Goal: Find specific page/section: Find specific page/section

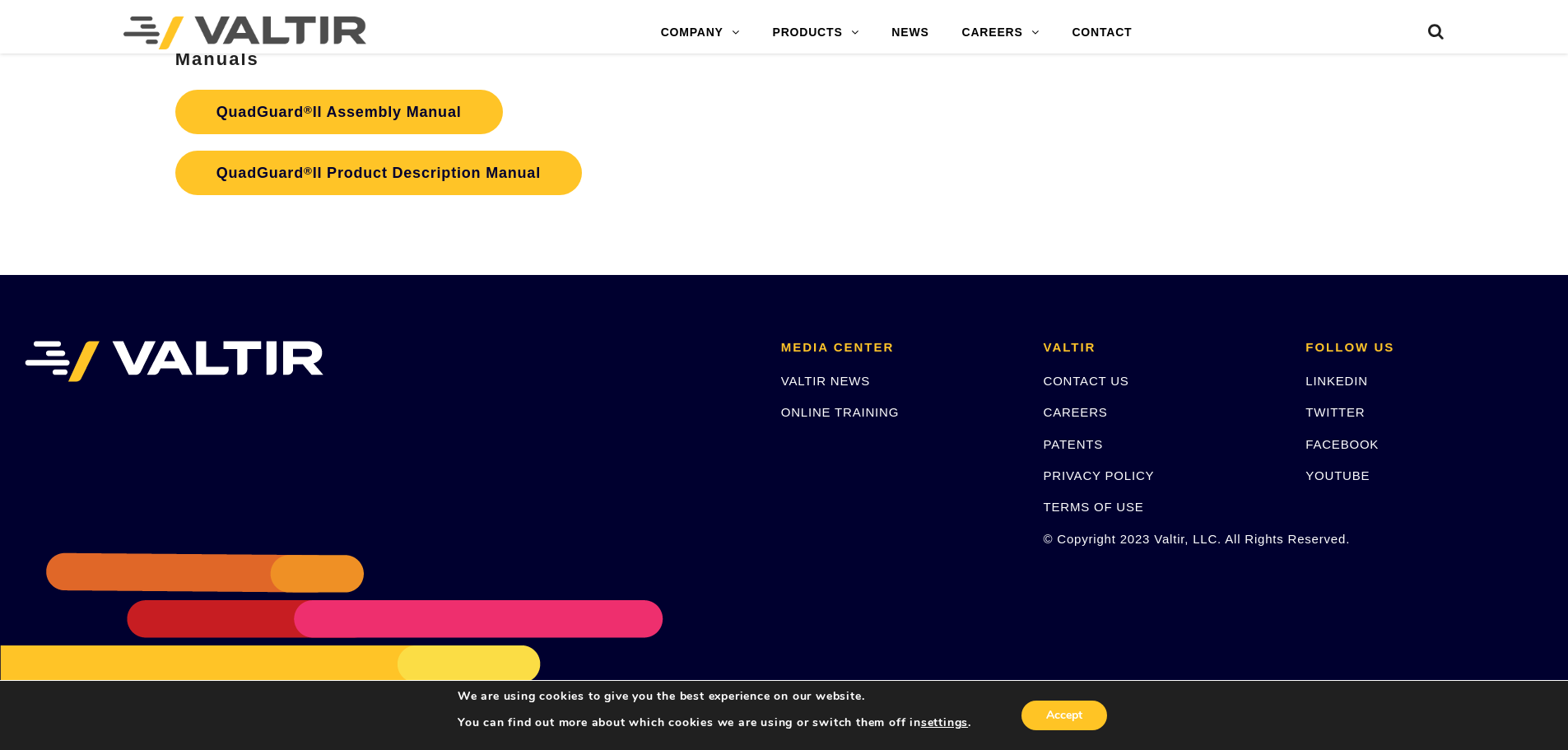
scroll to position [3189, 0]
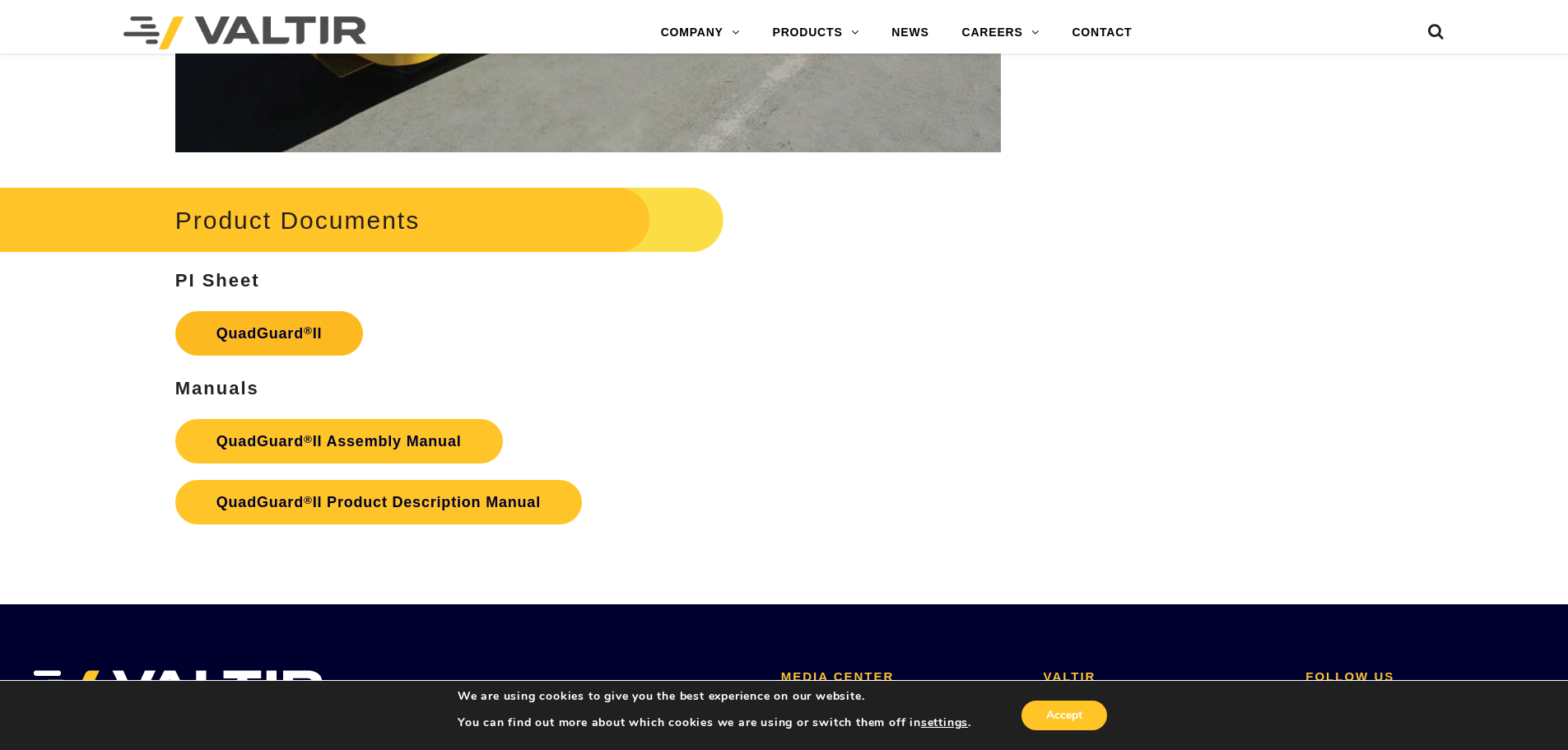
click at [296, 311] on link "QuadGuard ® II" at bounding box center [269, 334] width 189 height 45
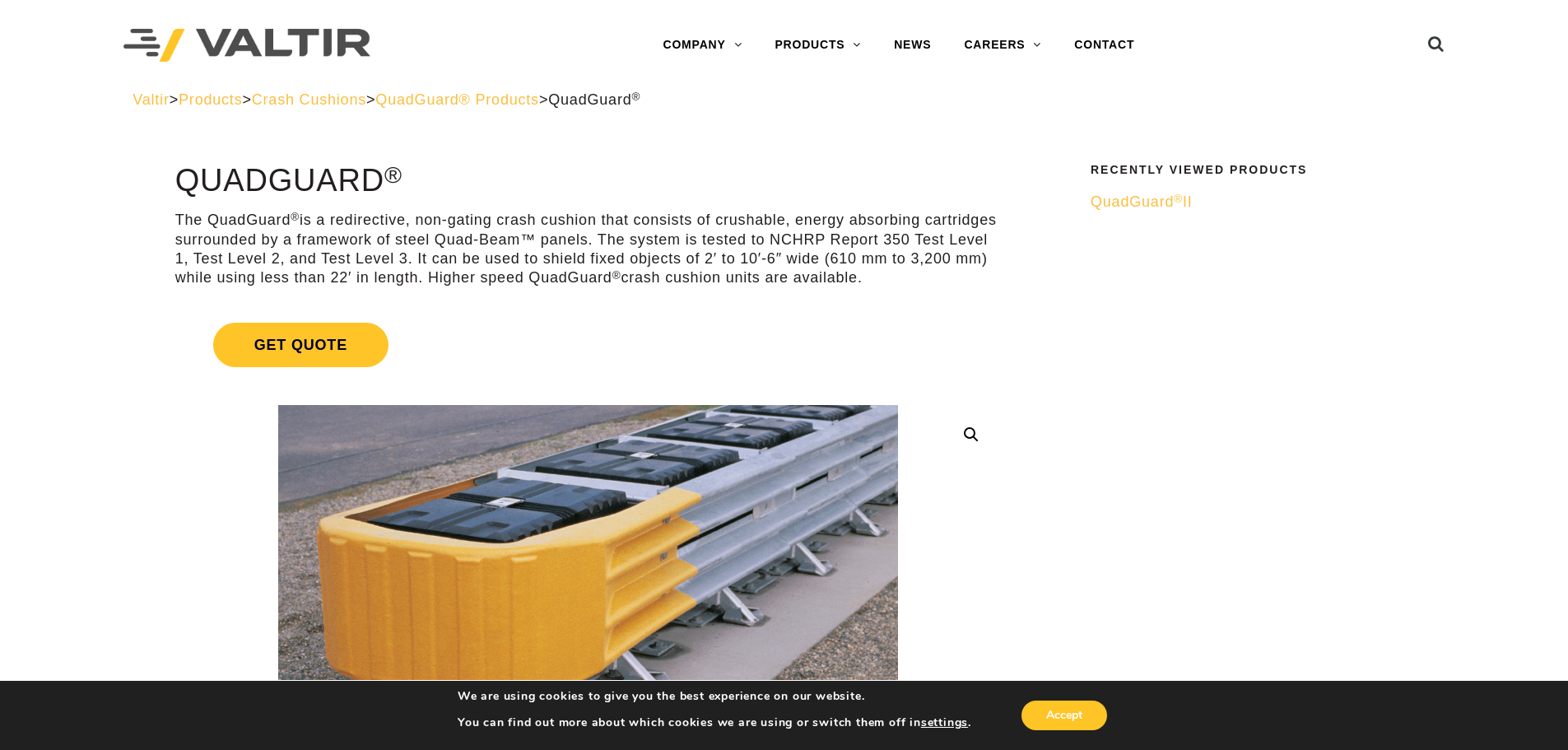
click at [1178, 205] on span "QuadGuard ® II" at bounding box center [1141, 202] width 102 height 17
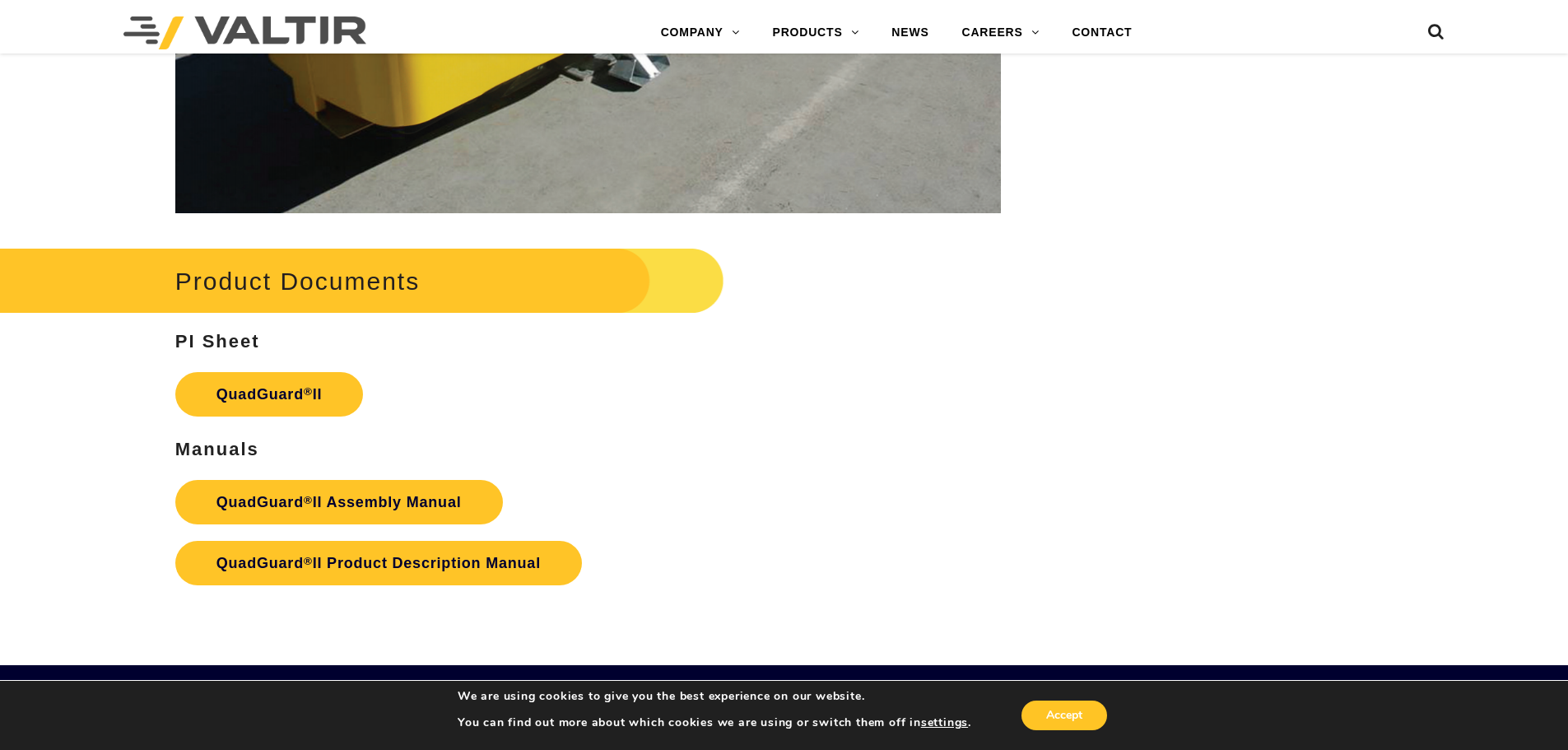
scroll to position [3293, 0]
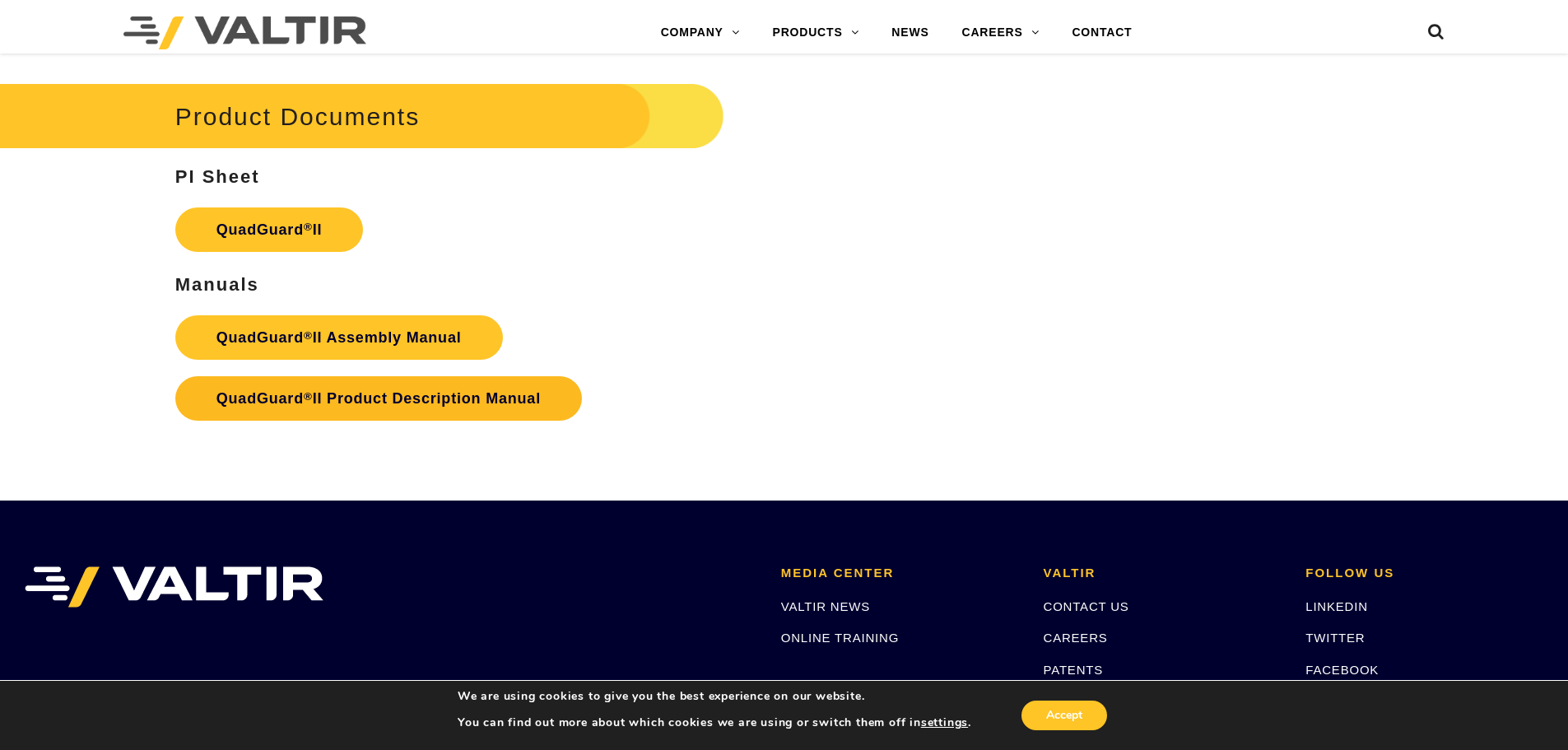
click at [394, 390] on link "QuadGuard ® II Product Description Manual" at bounding box center [379, 399] width 407 height 45
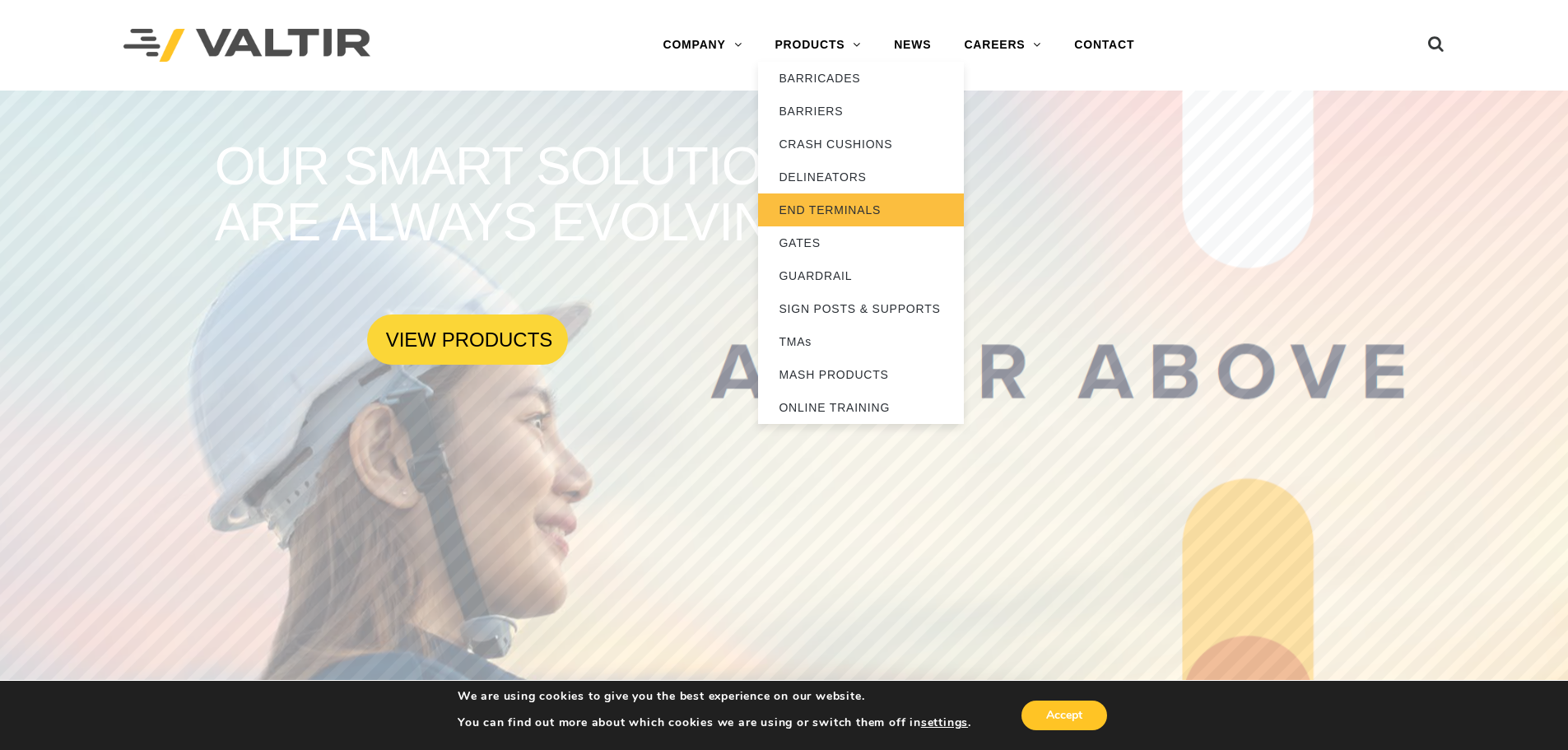
click at [831, 213] on link "END TERMINALS" at bounding box center [861, 210] width 206 height 33
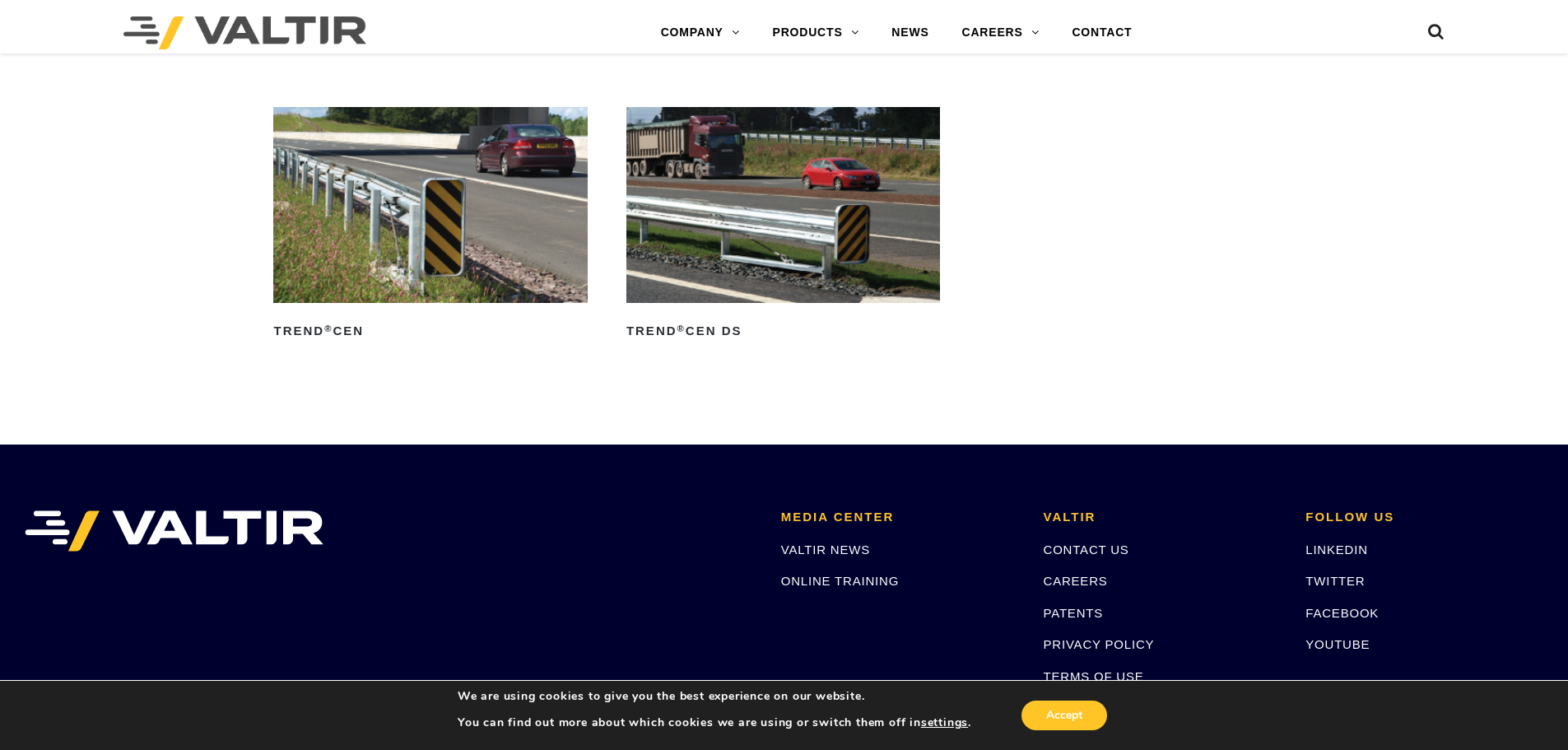
scroll to position [2550, 0]
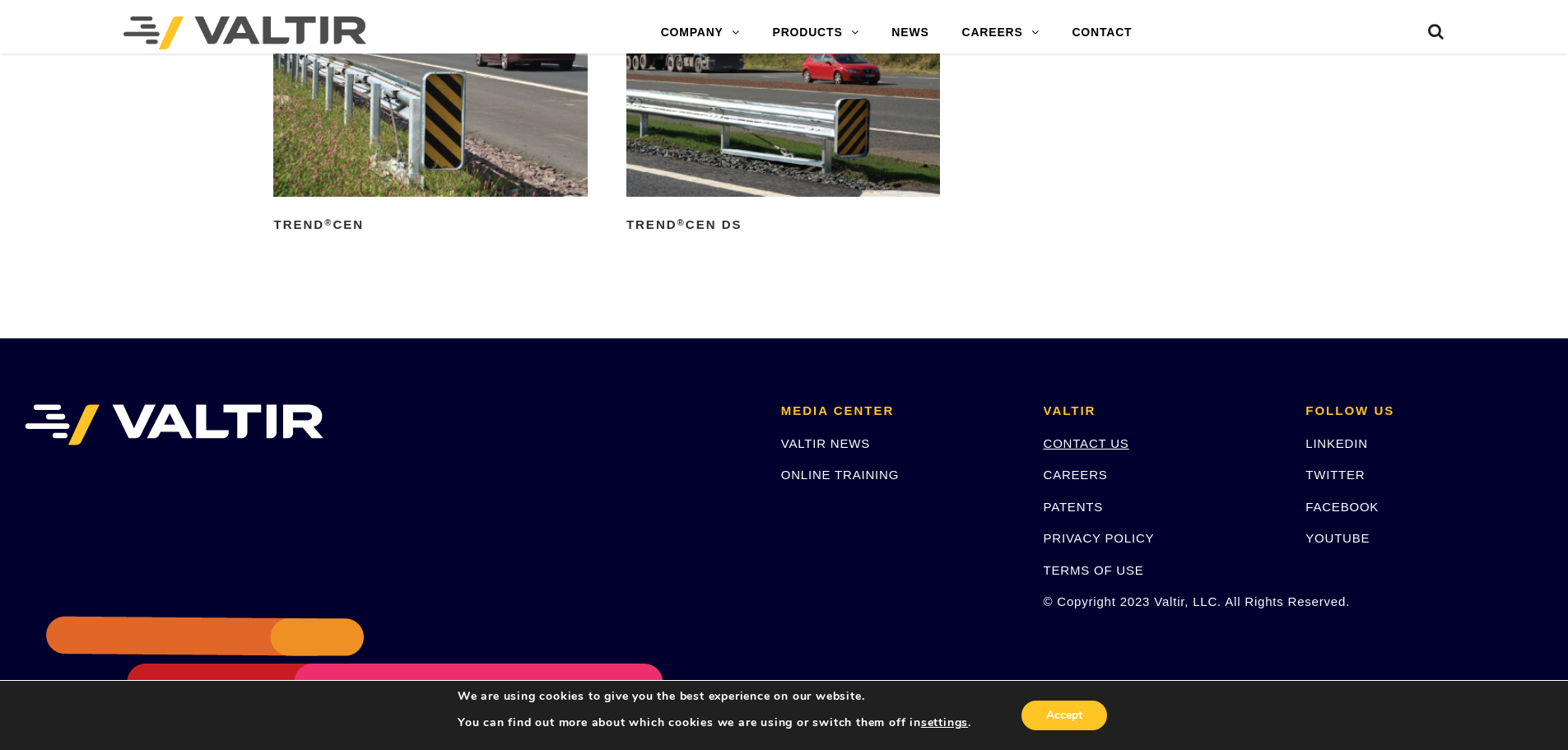
click at [1117, 444] on link "CONTACT US" at bounding box center [1086, 443] width 86 height 14
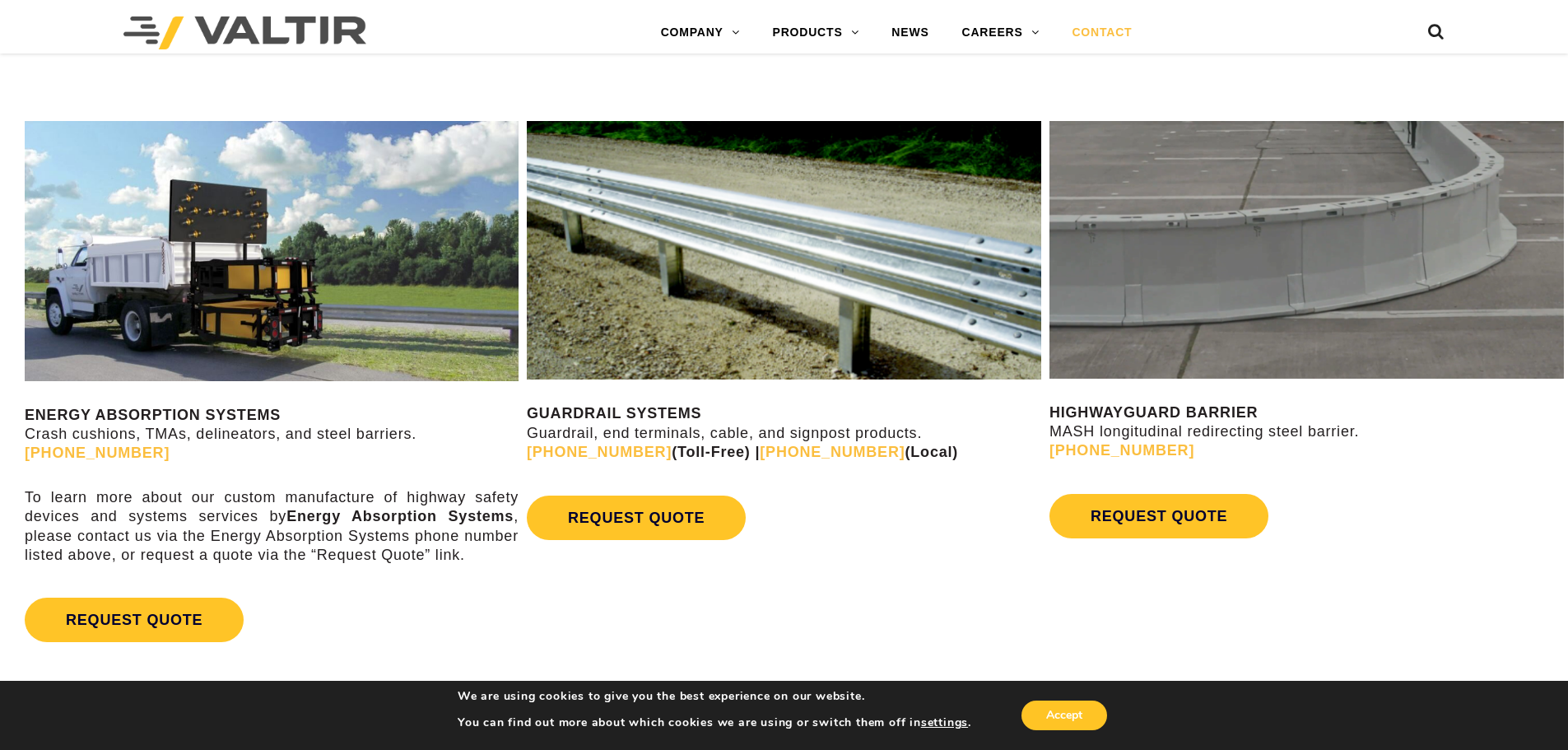
scroll to position [988, 0]
